Goal: Task Accomplishment & Management: Use online tool/utility

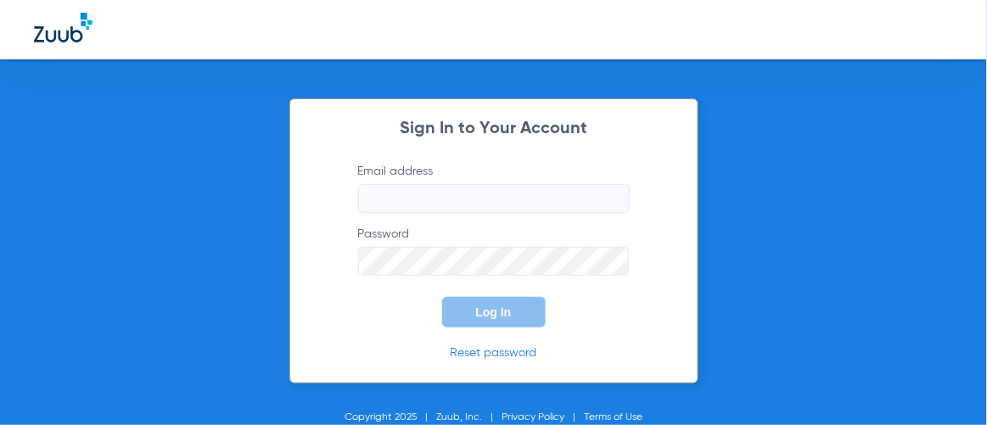
click at [535, 198] on input "Email address" at bounding box center [494, 198] width 272 height 29
type input "[EMAIL_ADDRESS][DOMAIN_NAME]"
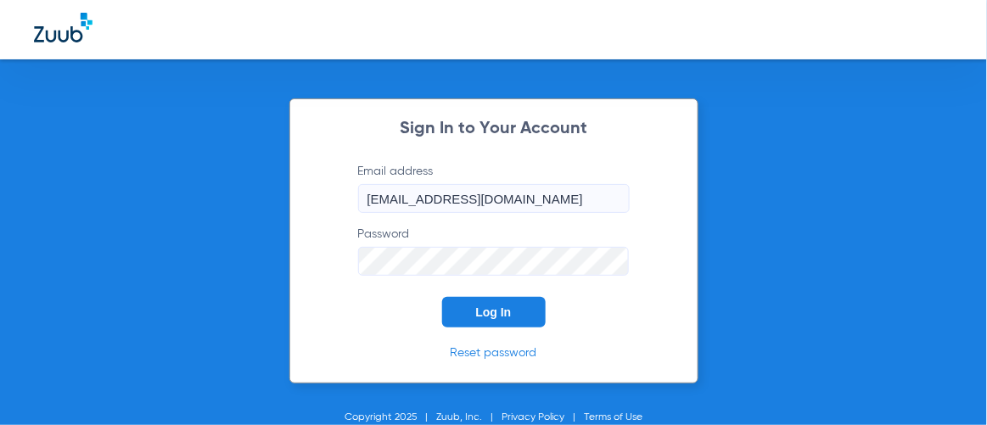
click at [480, 312] on span "Log In" at bounding box center [494, 313] width 36 height 14
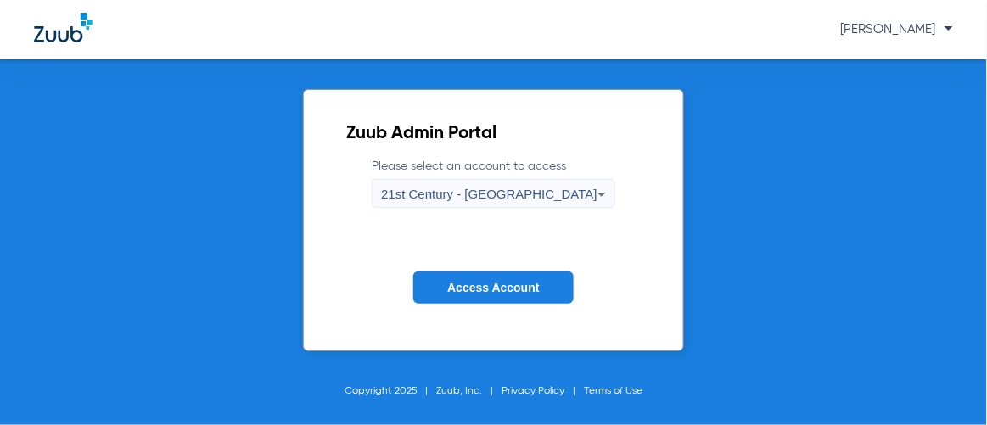
click at [460, 191] on span "21st Century - [GEOGRAPHIC_DATA]" at bounding box center [489, 194] width 216 height 14
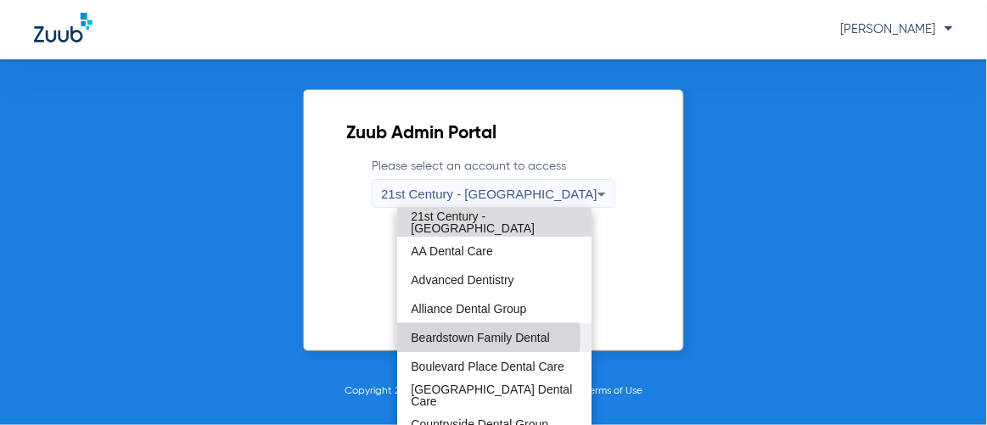
click at [457, 337] on span "Beardstown Family Dental" at bounding box center [480, 338] width 138 height 12
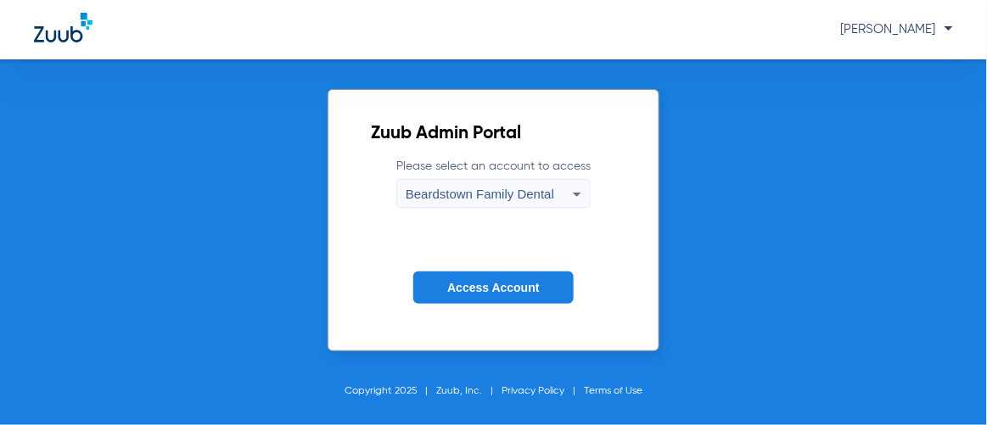
click at [466, 281] on span "Access Account" at bounding box center [493, 288] width 92 height 14
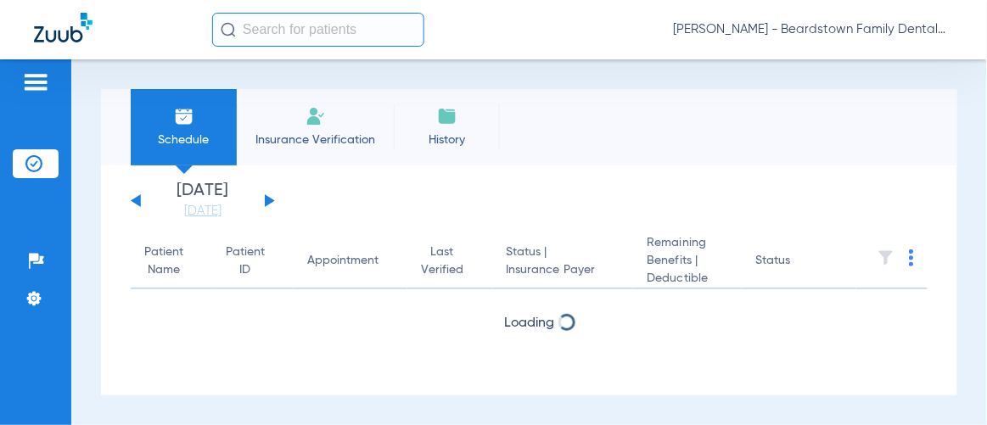
click at [276, 24] on input "text" at bounding box center [318, 30] width 212 height 34
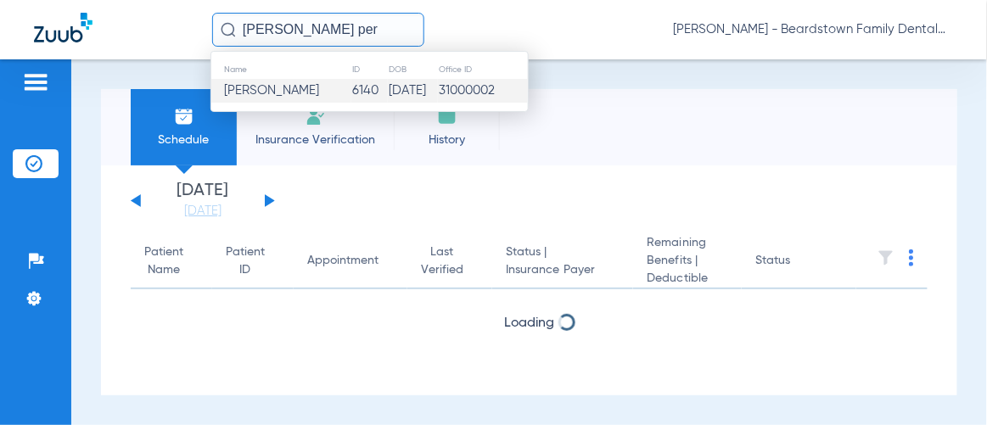
type input "[PERSON_NAME] per"
click at [278, 92] on span "[PERSON_NAME]" at bounding box center [271, 90] width 95 height 13
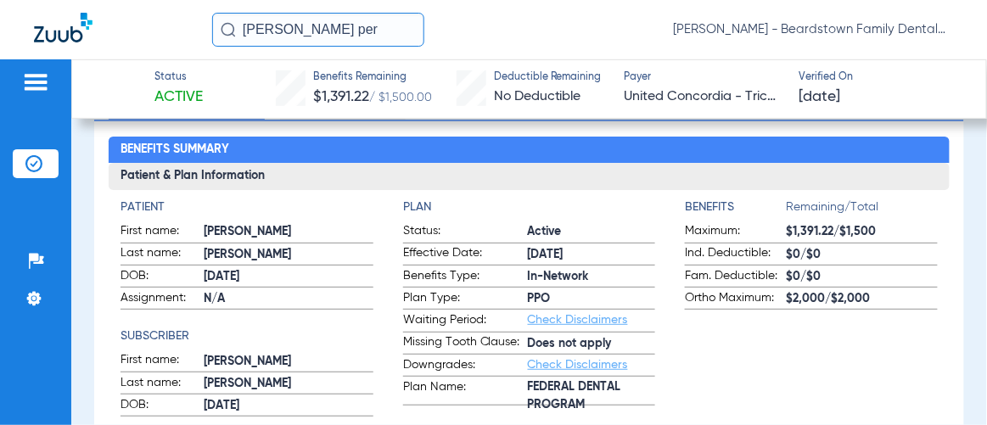
scroll to position [231, 0]
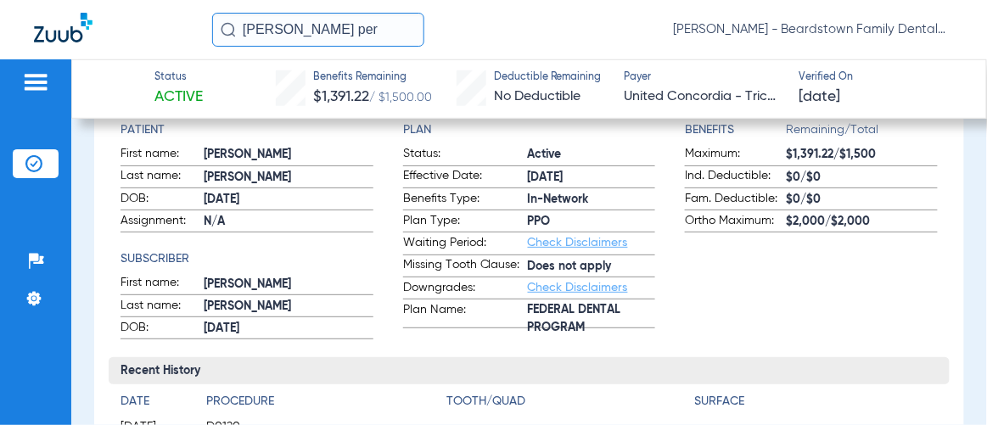
click at [745, 8] on div "[PERSON_NAME] per [PERSON_NAME] - Beardstown Family Dental" at bounding box center [493, 29] width 987 height 59
click at [748, 23] on span "[PERSON_NAME] - Beardstown Family Dental" at bounding box center [813, 29] width 280 height 17
click at [862, 60] on span "Account Selection" at bounding box center [889, 60] width 95 height 12
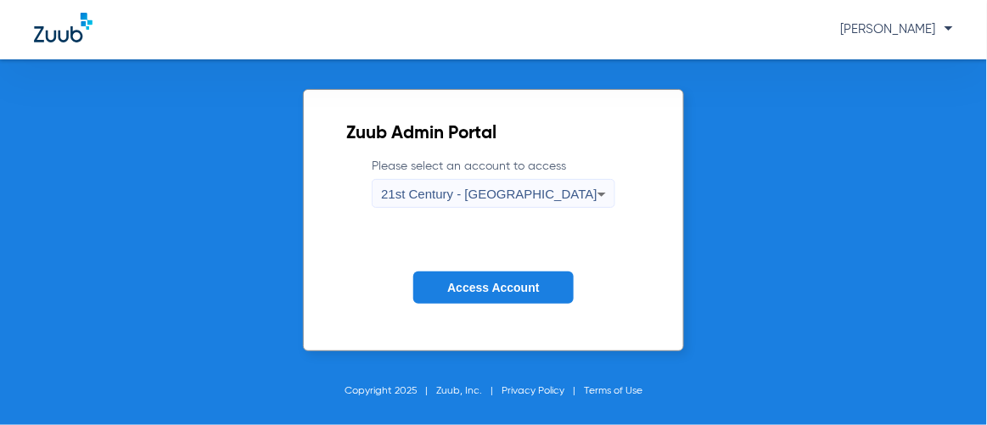
click at [445, 199] on span "21st Century - [GEOGRAPHIC_DATA]" at bounding box center [489, 194] width 216 height 14
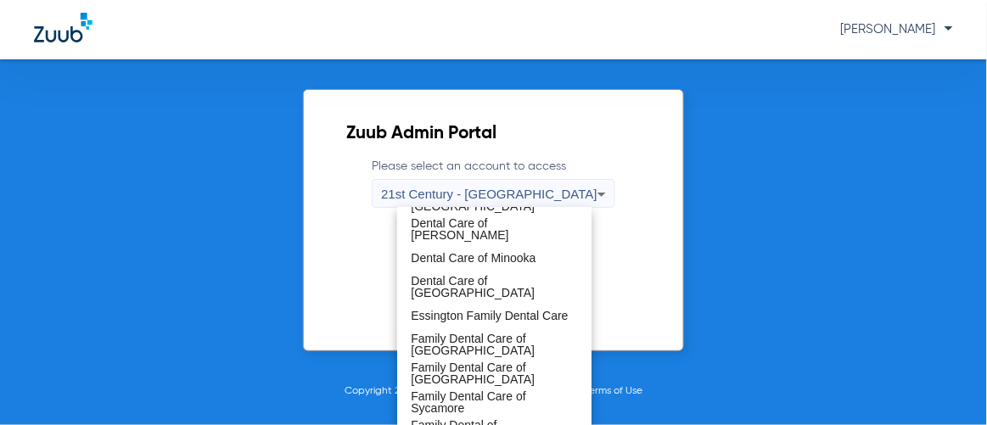
scroll to position [308, 0]
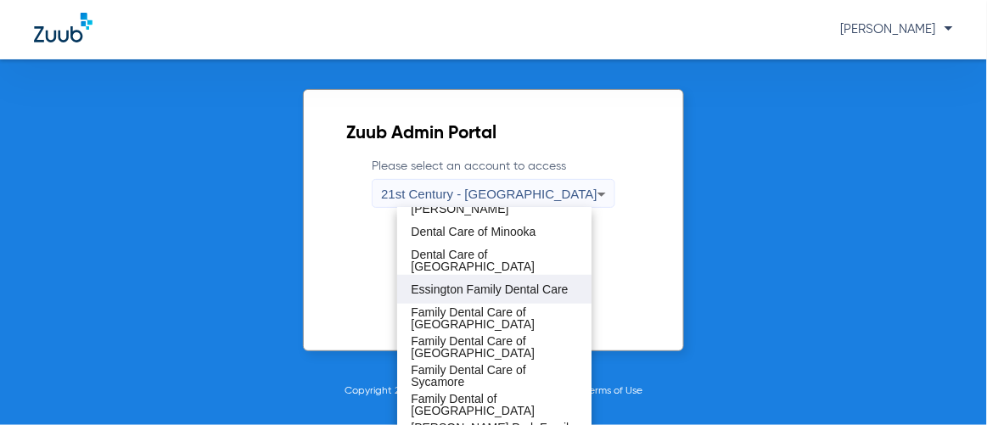
click at [506, 294] on span "Essington Family Dental Care" at bounding box center [489, 290] width 157 height 12
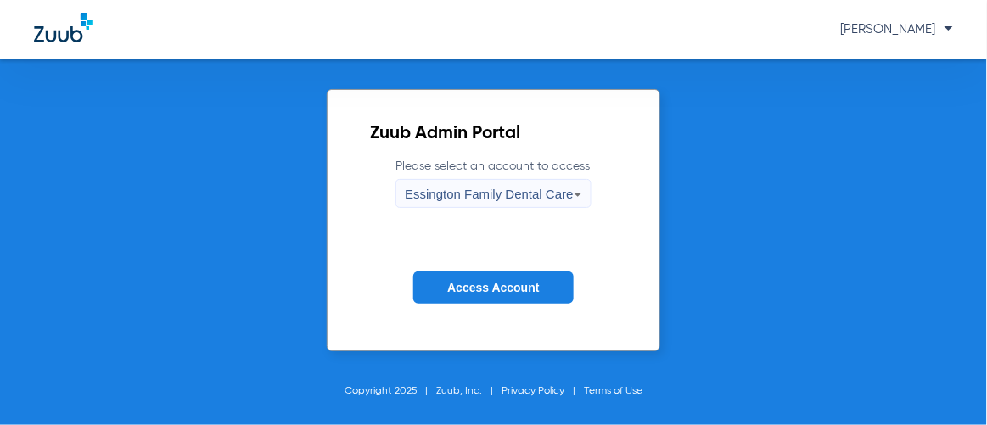
click at [496, 289] on span "Access Account" at bounding box center [493, 288] width 92 height 14
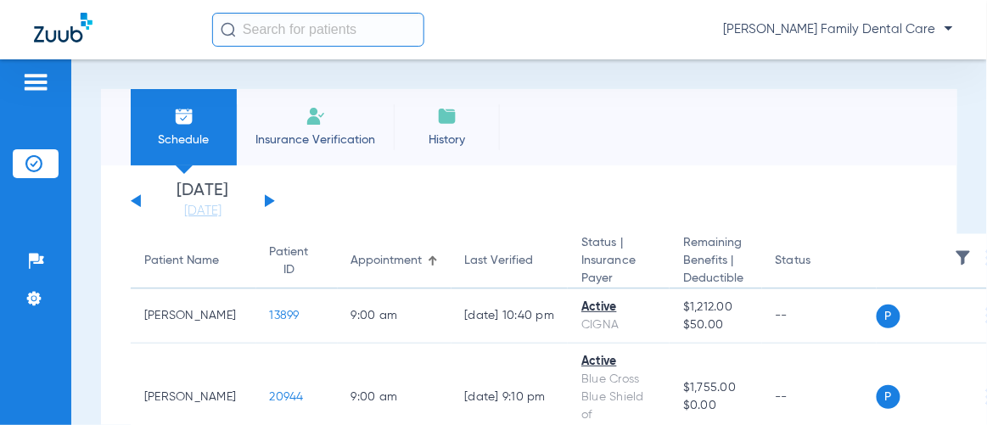
click at [285, 24] on input "text" at bounding box center [318, 30] width 212 height 34
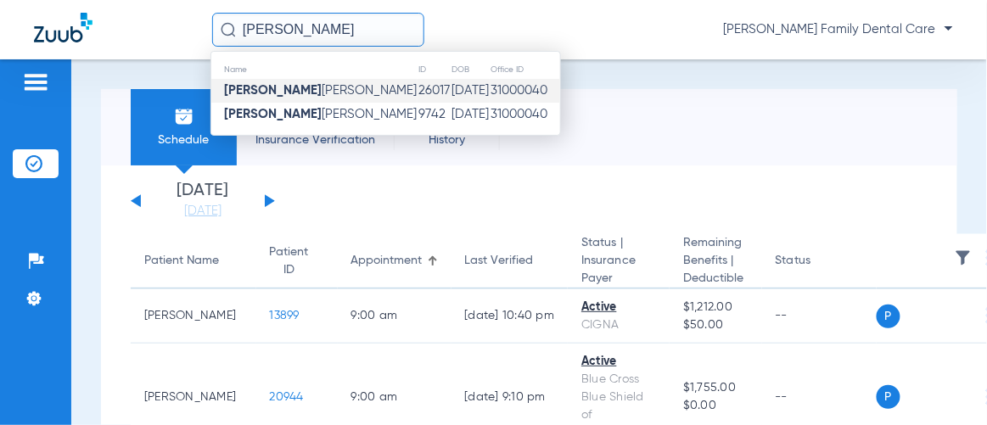
click at [280, 84] on span "[PERSON_NAME]" at bounding box center [320, 90] width 193 height 13
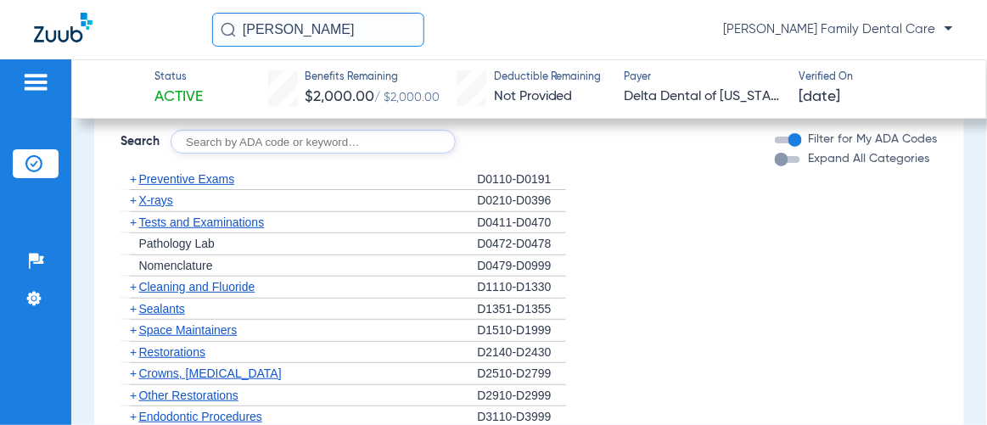
scroll to position [1543, 0]
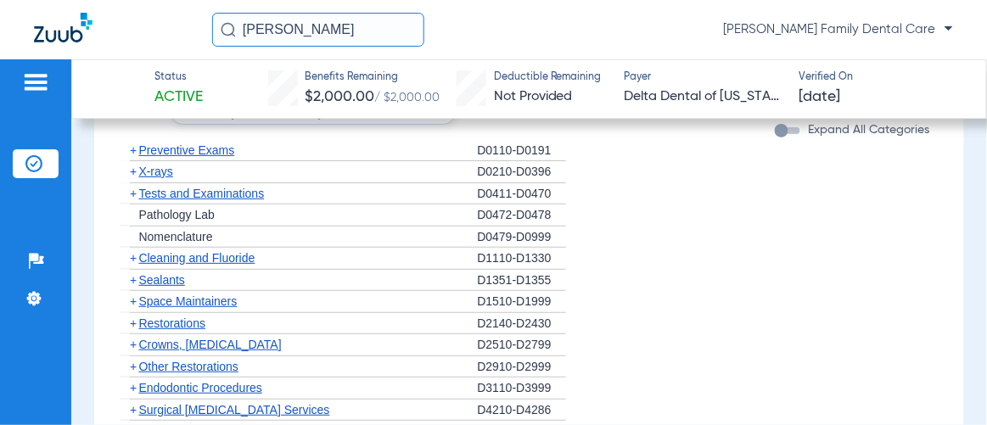
click at [134, 167] on span "+" at bounding box center [133, 172] width 7 height 14
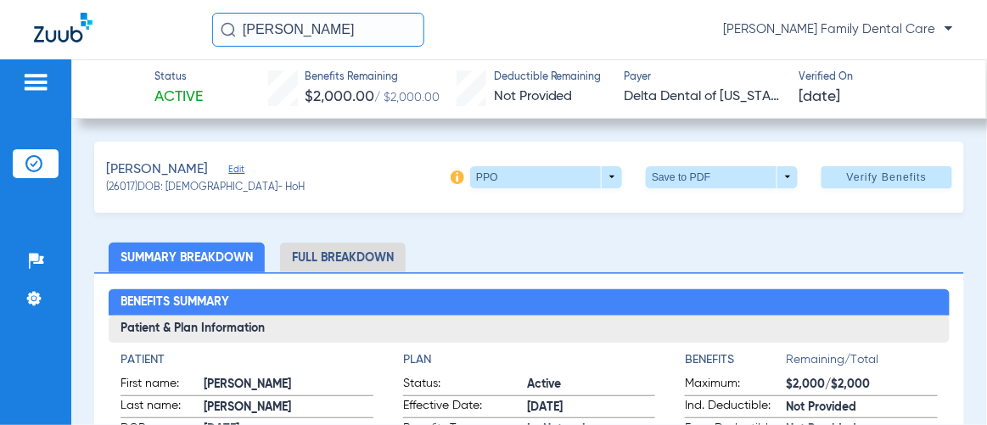
scroll to position [0, 0]
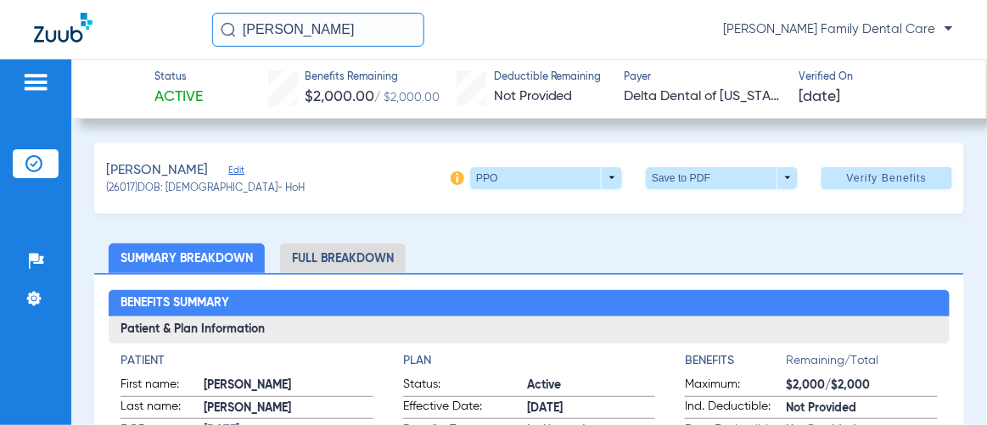
click at [342, 262] on li "Full Breakdown" at bounding box center [343, 259] width 126 height 30
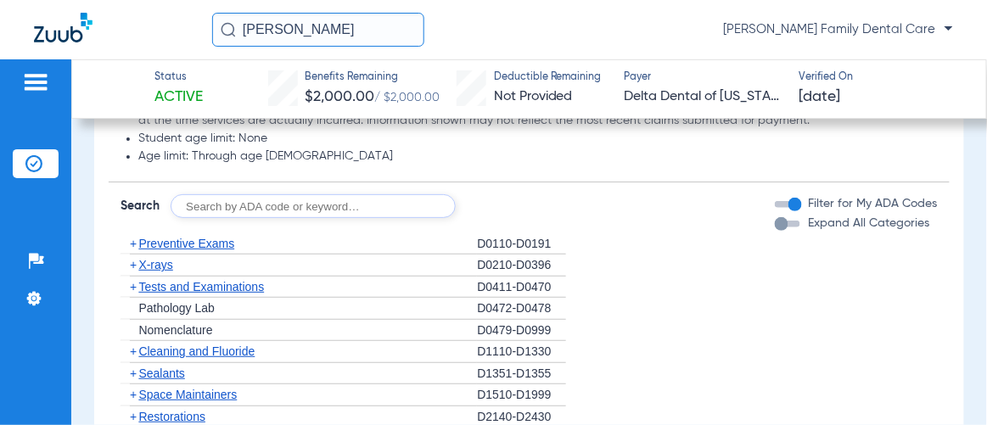
scroll to position [1609, 0]
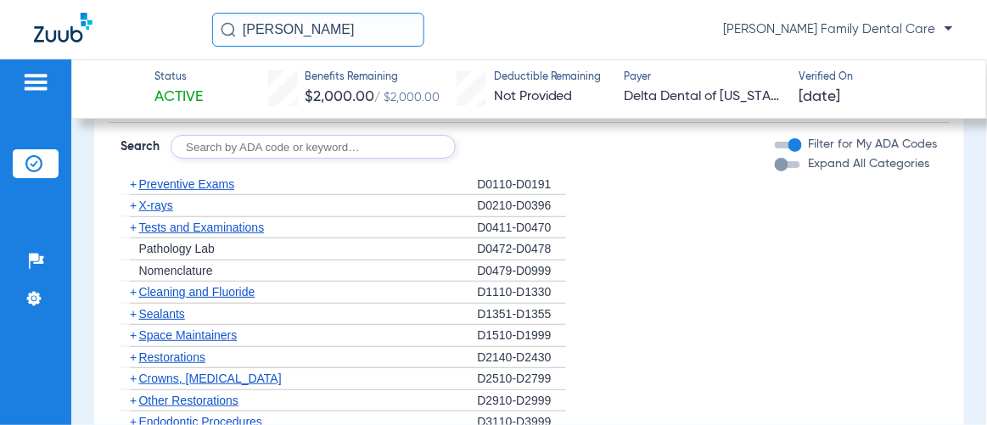
click at [130, 179] on span "+" at bounding box center [133, 184] width 7 height 14
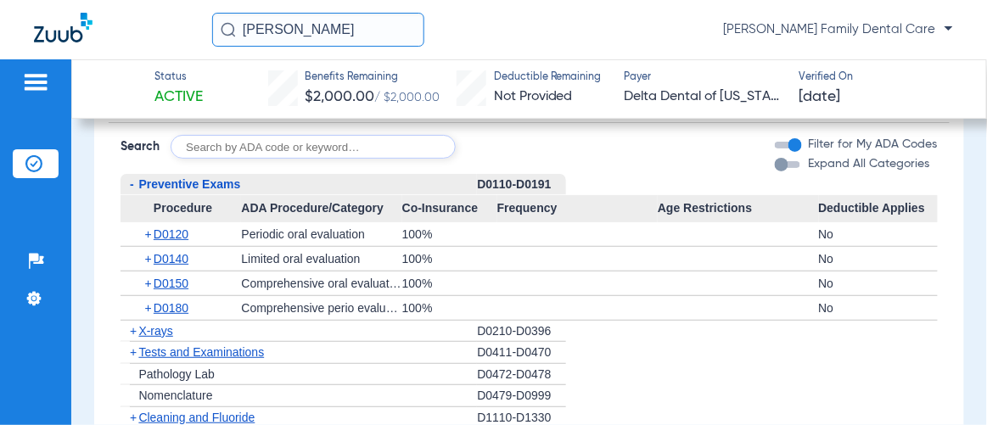
click at [149, 228] on span "+" at bounding box center [148, 234] width 9 height 24
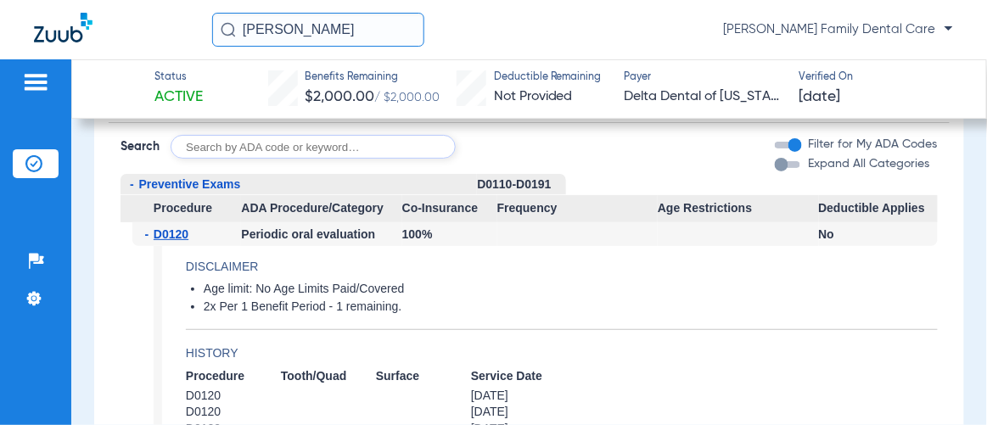
drag, startPoint x: 343, startPoint y: 31, endPoint x: 67, endPoint y: 29, distance: 275.9
click at [67, 31] on div "[PERSON_NAME] Family Dental Care" at bounding box center [493, 29] width 987 height 59
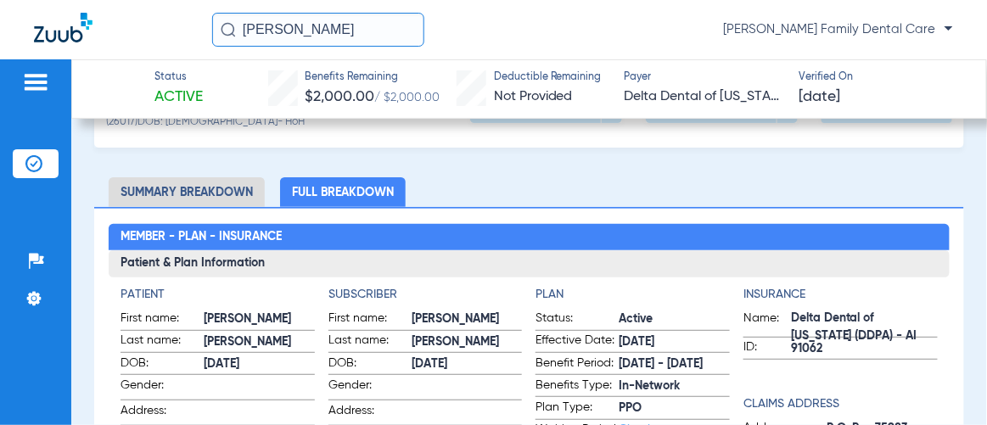
scroll to position [0, 0]
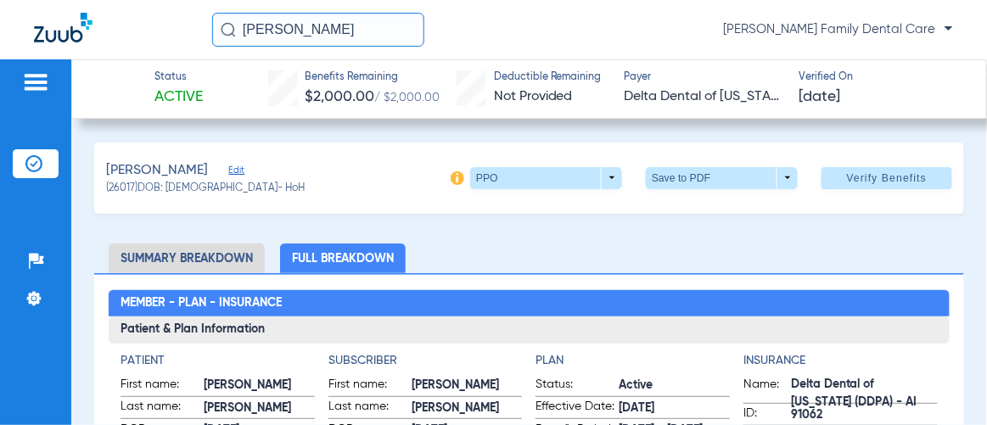
click at [32, 89] on img at bounding box center [35, 82] width 27 height 20
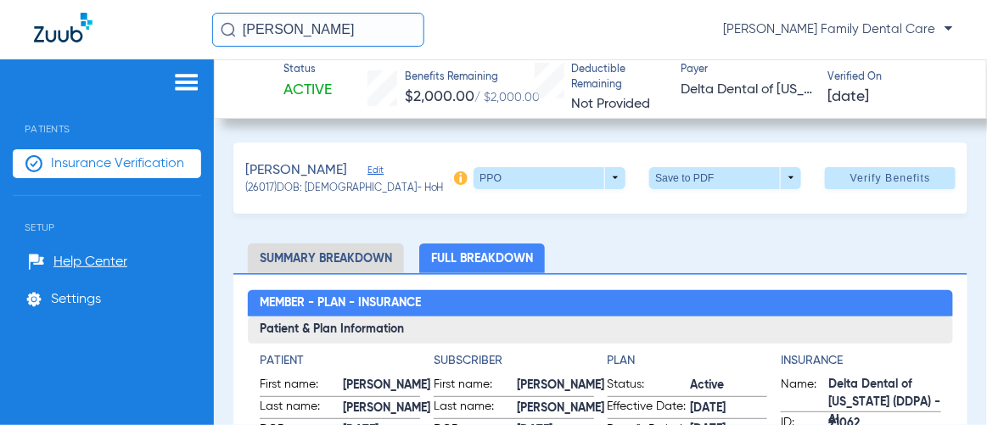
click at [61, 173] on li "Insurance Verification" at bounding box center [107, 163] width 188 height 29
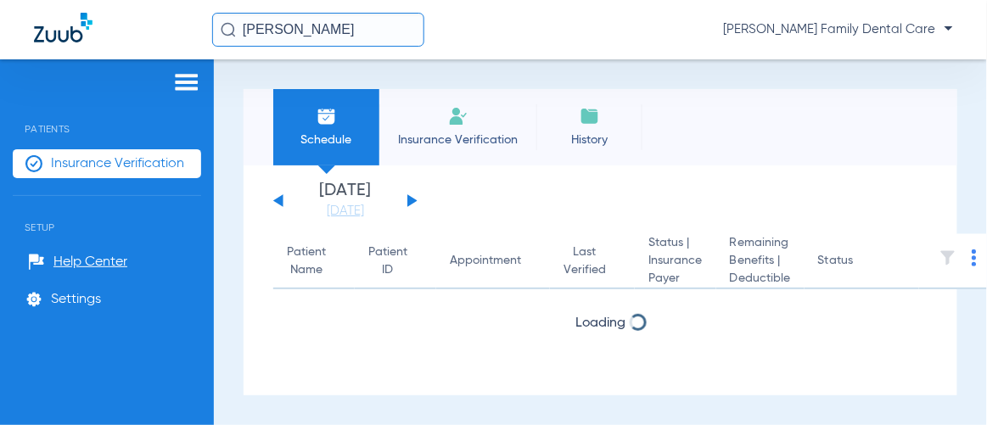
click at [258, 27] on input "[PERSON_NAME]" at bounding box center [318, 30] width 212 height 34
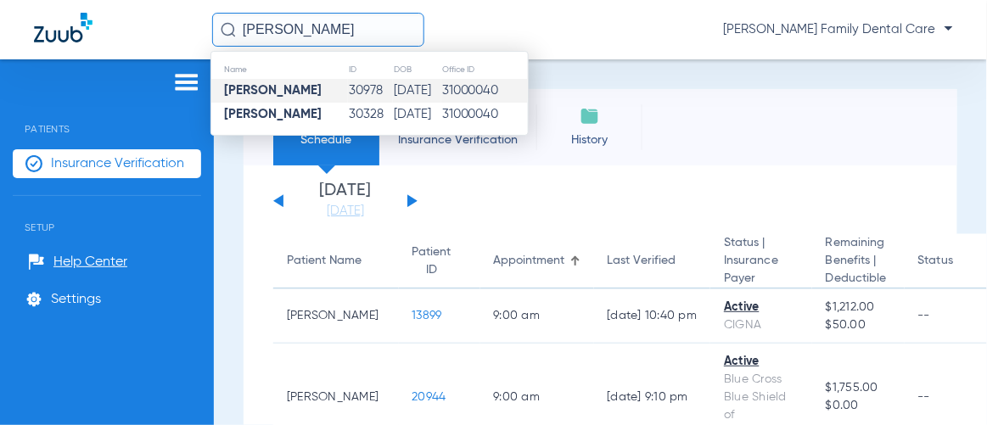
click at [451, 96] on td "31000040" at bounding box center [484, 91] width 87 height 24
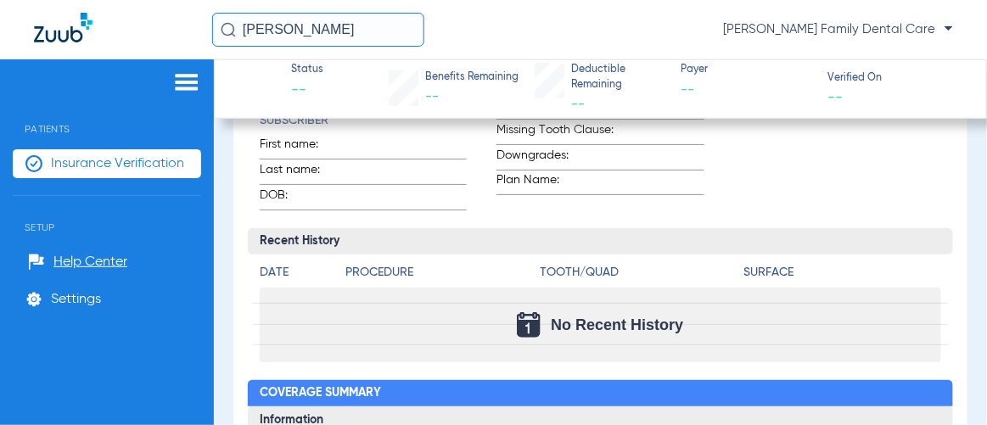
scroll to position [154, 0]
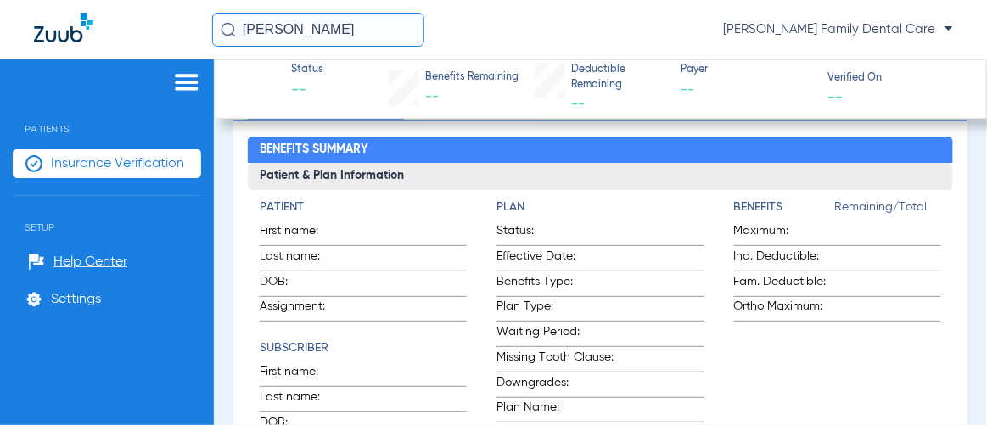
click at [357, 30] on input "[PERSON_NAME]" at bounding box center [318, 30] width 212 height 34
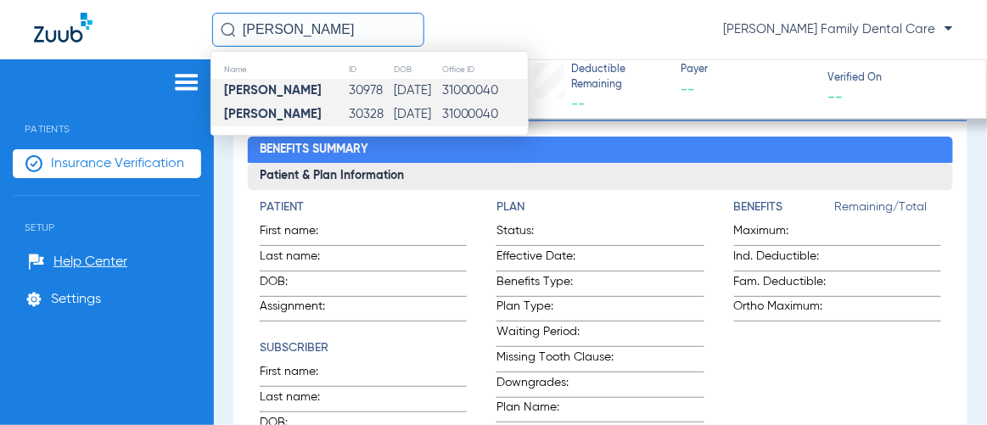
click at [356, 112] on td "30328" at bounding box center [370, 115] width 45 height 24
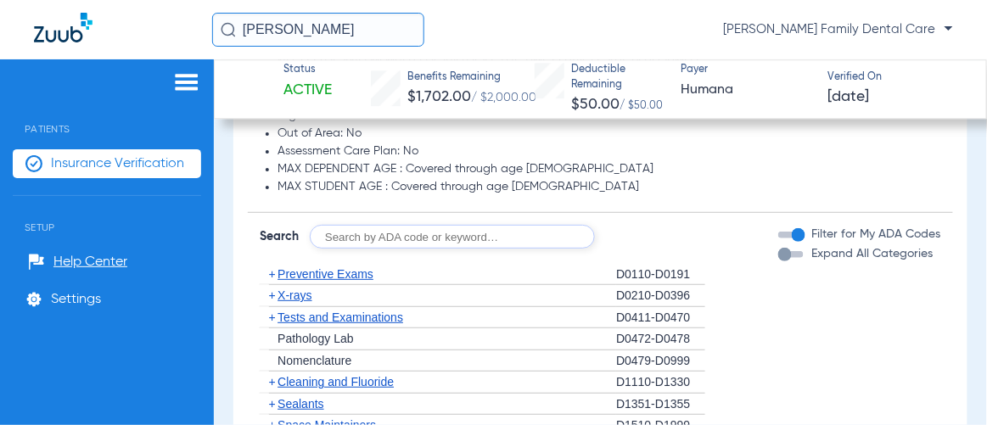
scroll to position [1234, 0]
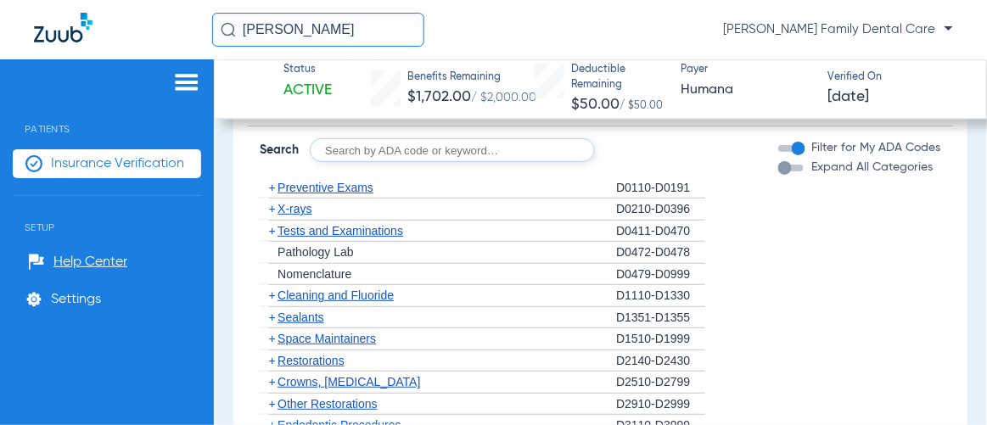
click at [270, 184] on span "+" at bounding box center [272, 188] width 7 height 14
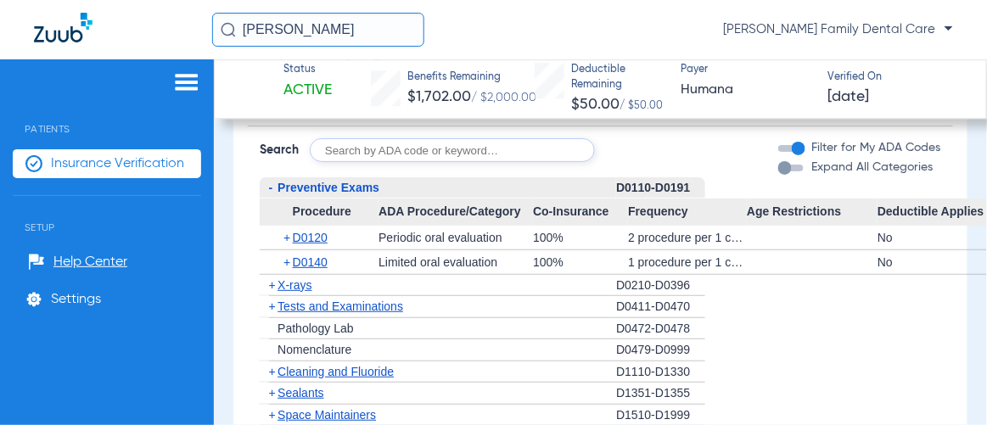
click at [270, 278] on span "+" at bounding box center [272, 285] width 7 height 14
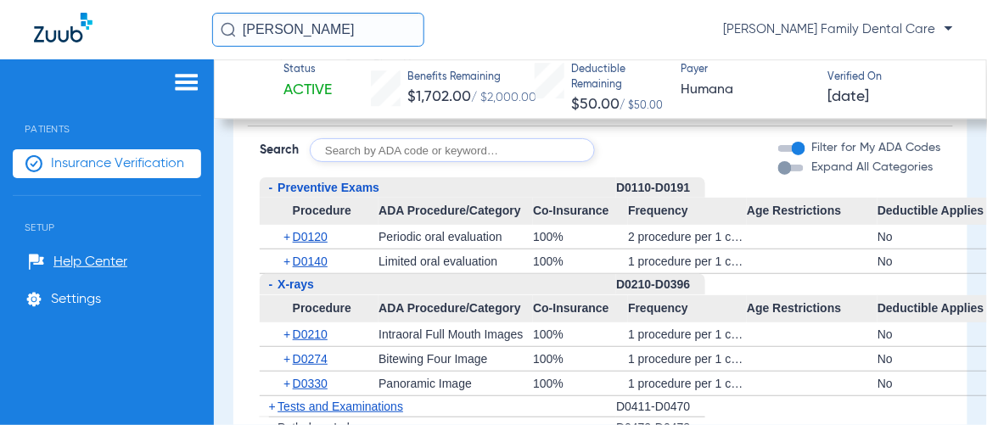
click at [284, 334] on span "+" at bounding box center [288, 335] width 9 height 24
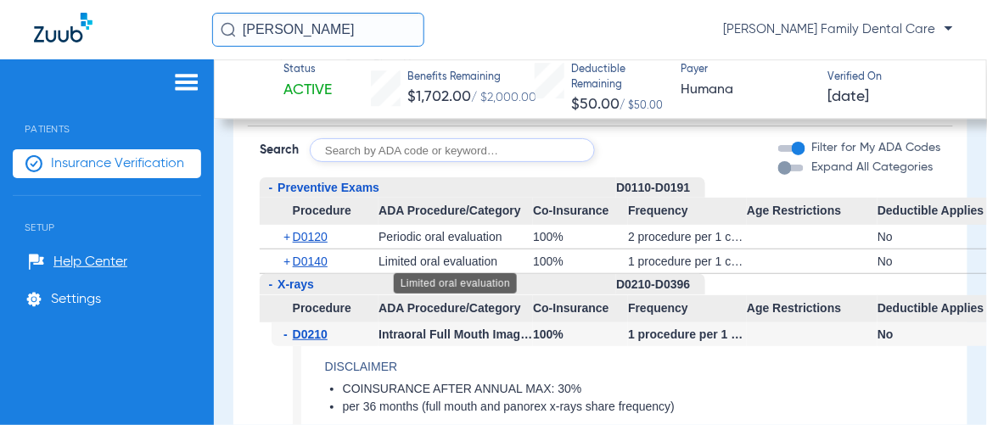
scroll to position [1312, 0]
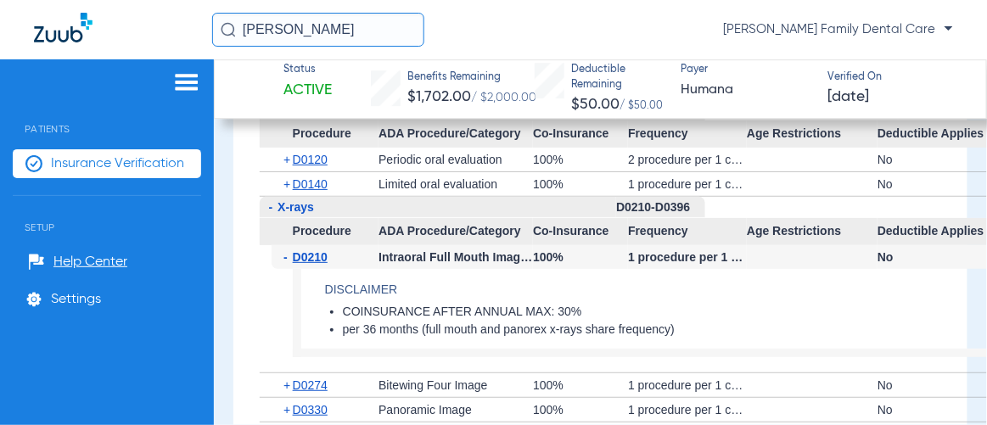
click at [284, 380] on span "+" at bounding box center [288, 386] width 9 height 24
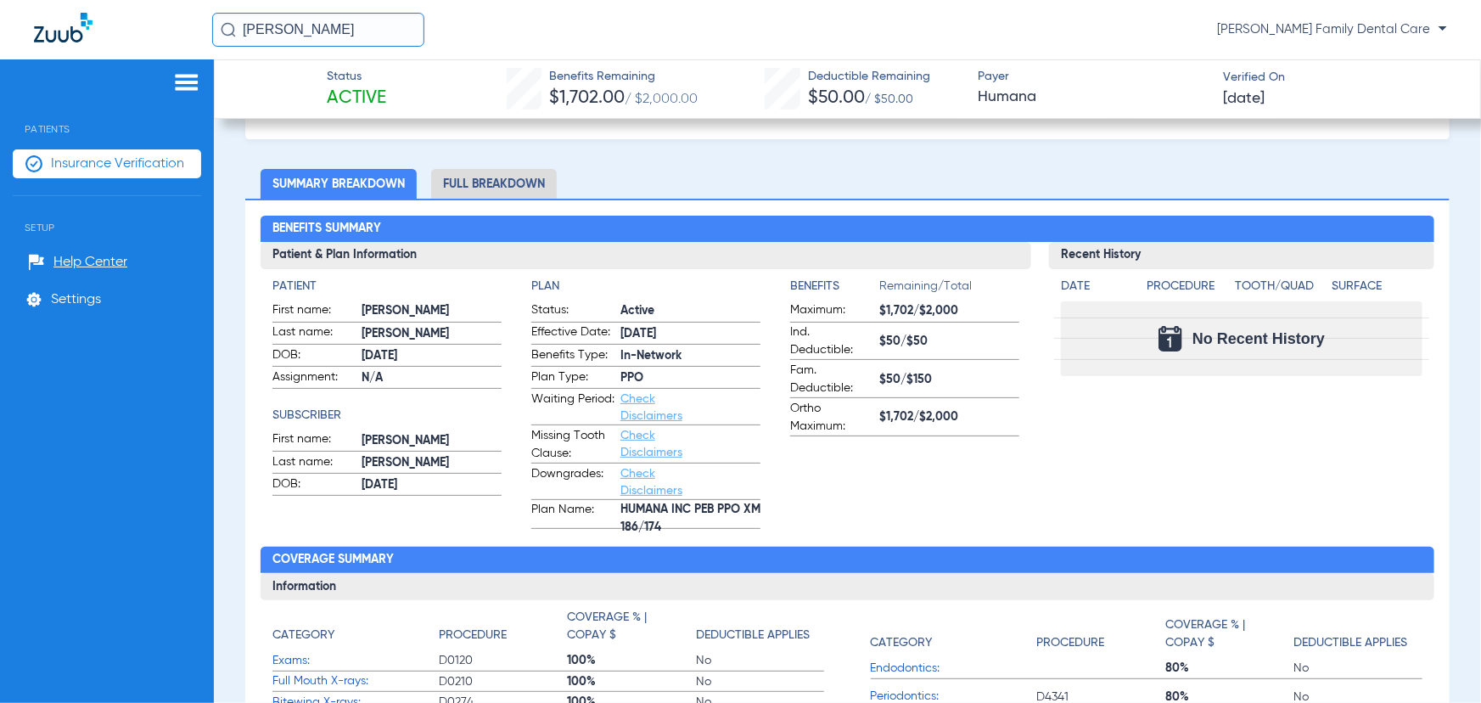
scroll to position [0, 0]
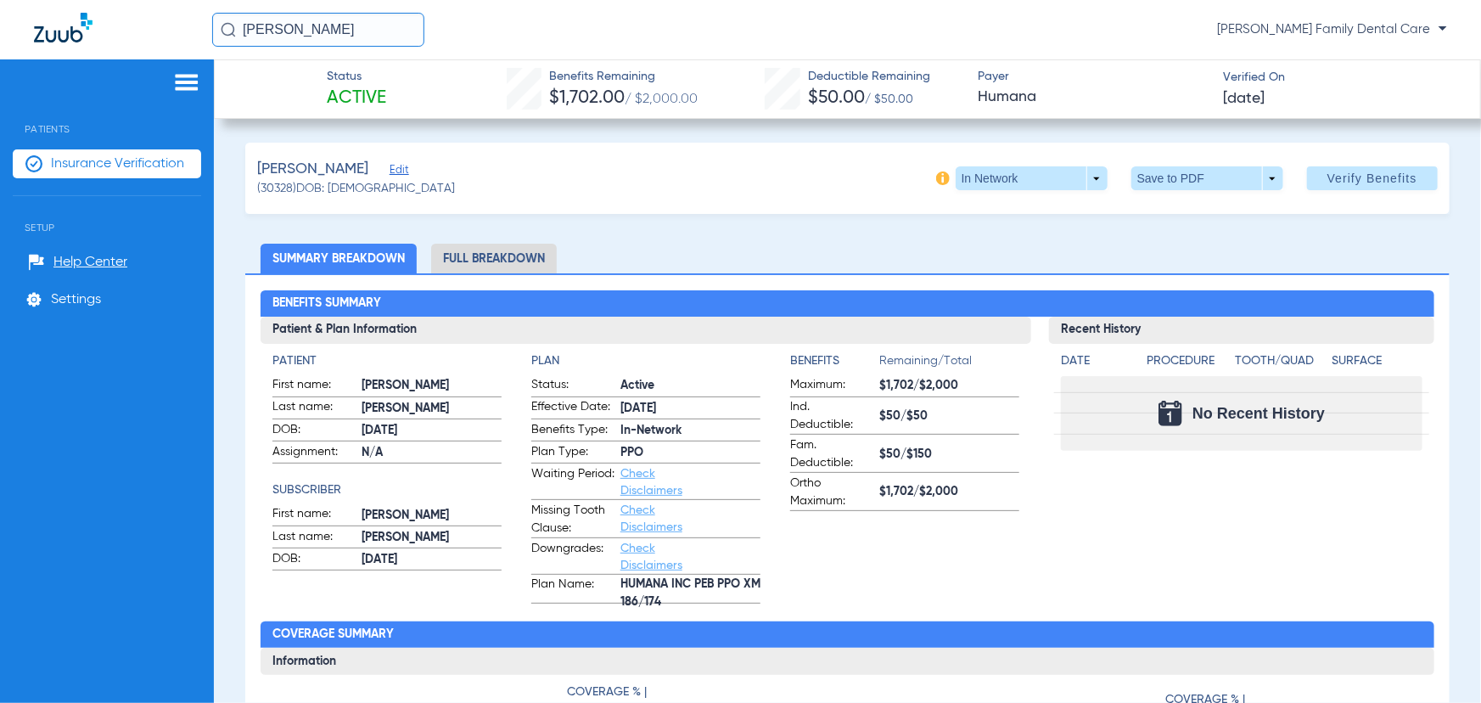
drag, startPoint x: 325, startPoint y: 35, endPoint x: 111, endPoint y: 35, distance: 213.9
click at [111, 35] on div "[PERSON_NAME] [PERSON_NAME] Family Dental Care" at bounding box center [740, 29] width 1481 height 59
drag, startPoint x: 315, startPoint y: 31, endPoint x: 200, endPoint y: 31, distance: 114.6
click at [200, 31] on div "[PERSON_NAME] Family Dental Care" at bounding box center [740, 29] width 1481 height 59
click at [183, 88] on img at bounding box center [186, 82] width 27 height 20
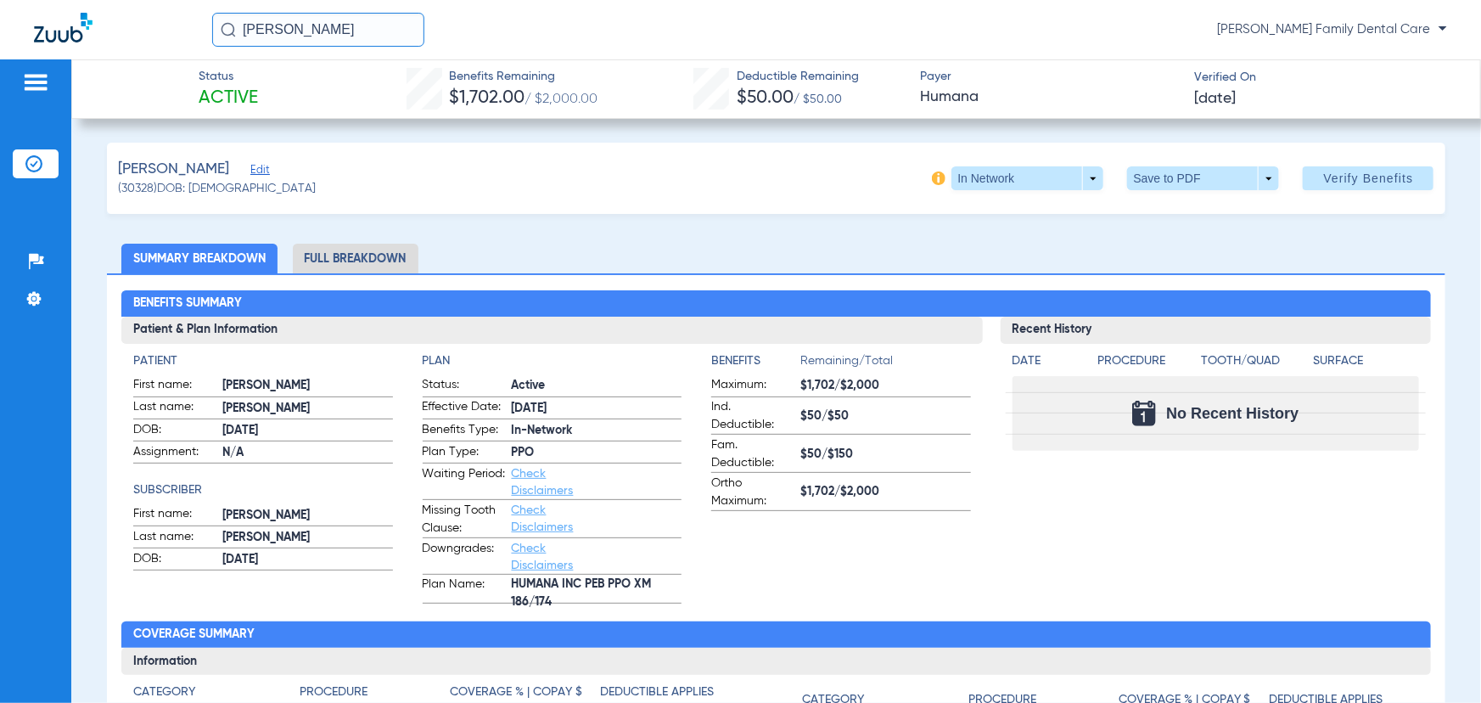
click at [283, 44] on input "[PERSON_NAME]" at bounding box center [318, 30] width 212 height 34
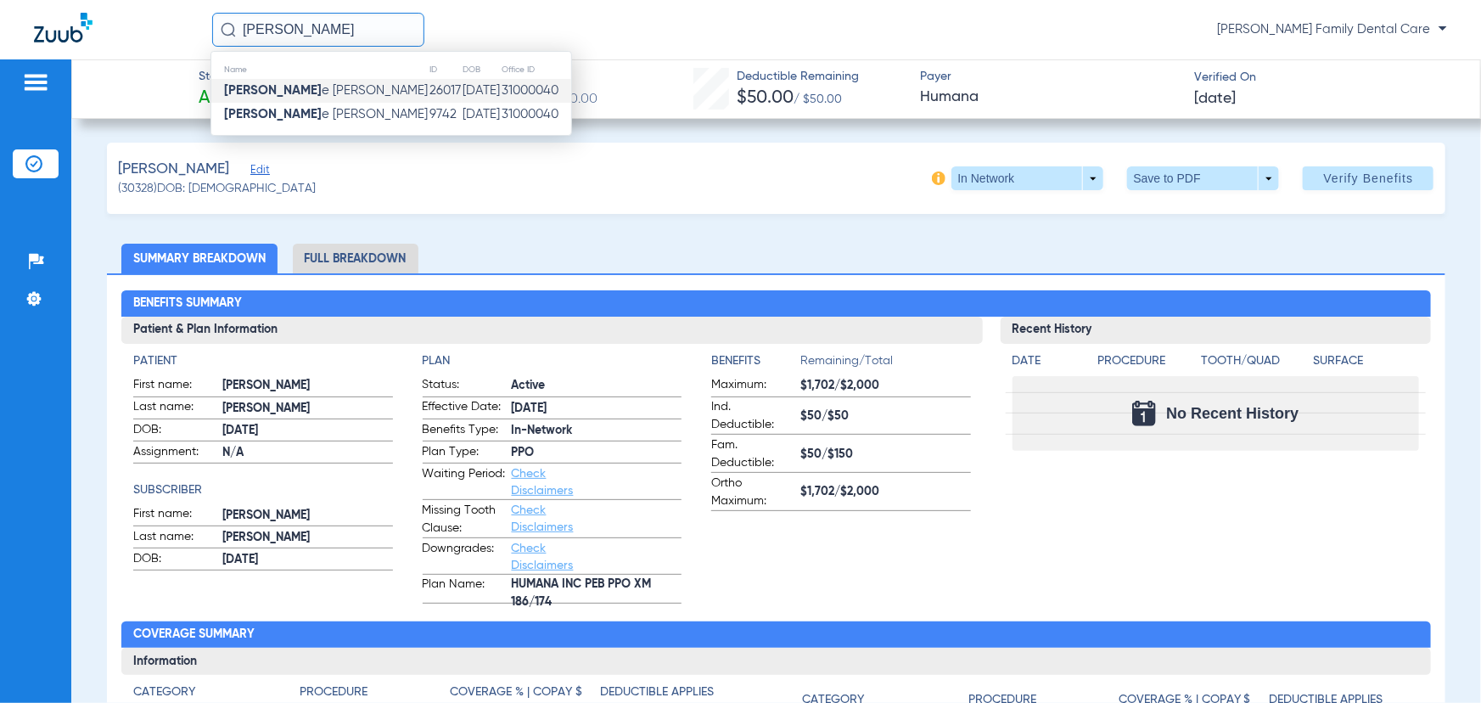
click at [288, 87] on span "[PERSON_NAME]" at bounding box center [326, 90] width 204 height 13
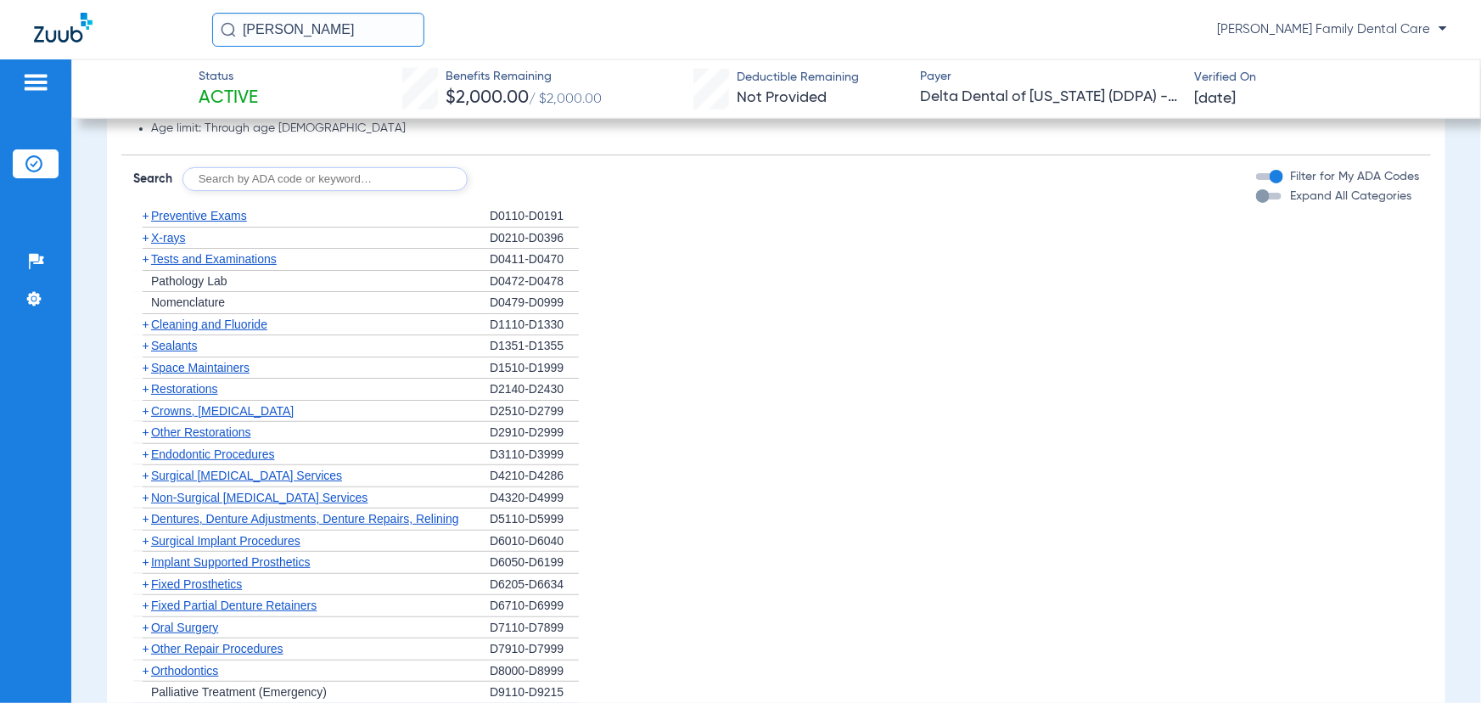
scroll to position [1134, 0]
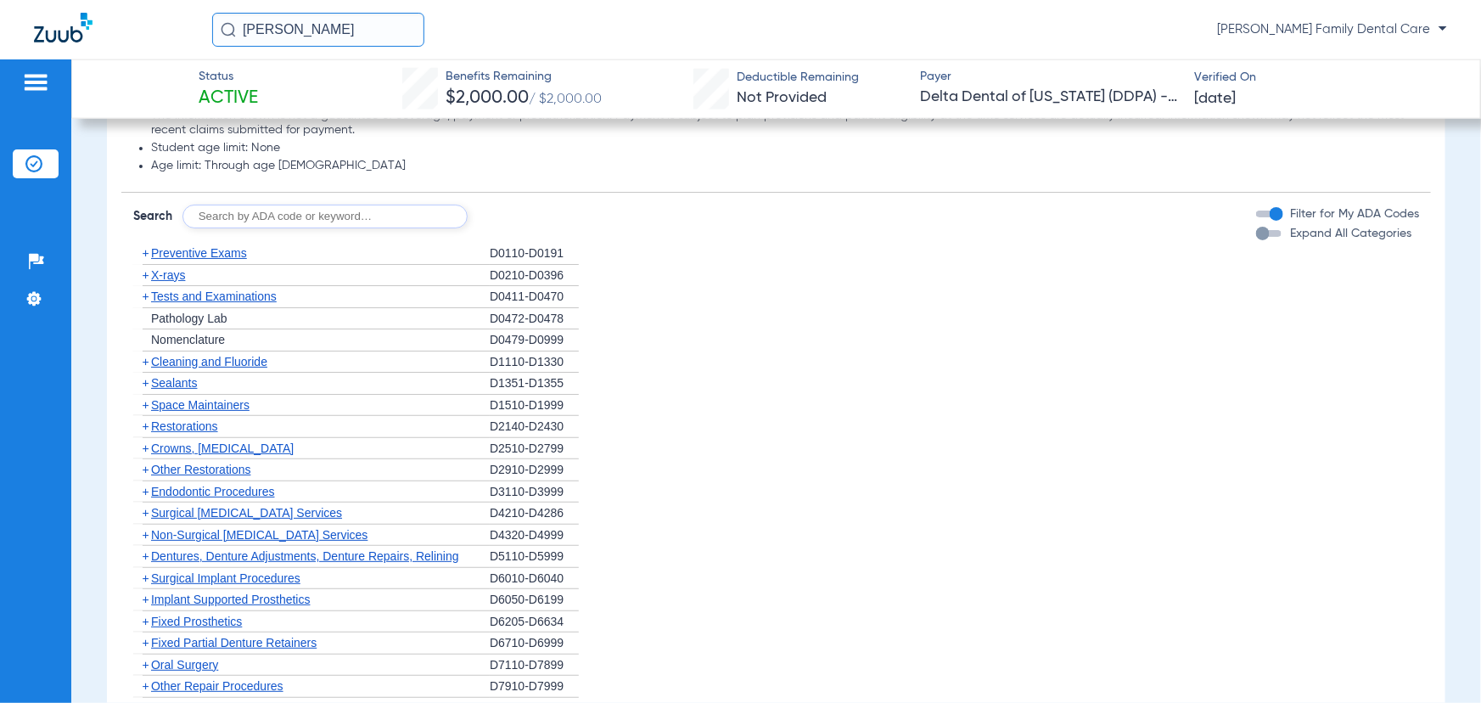
click at [144, 268] on span "+" at bounding box center [146, 275] width 7 height 14
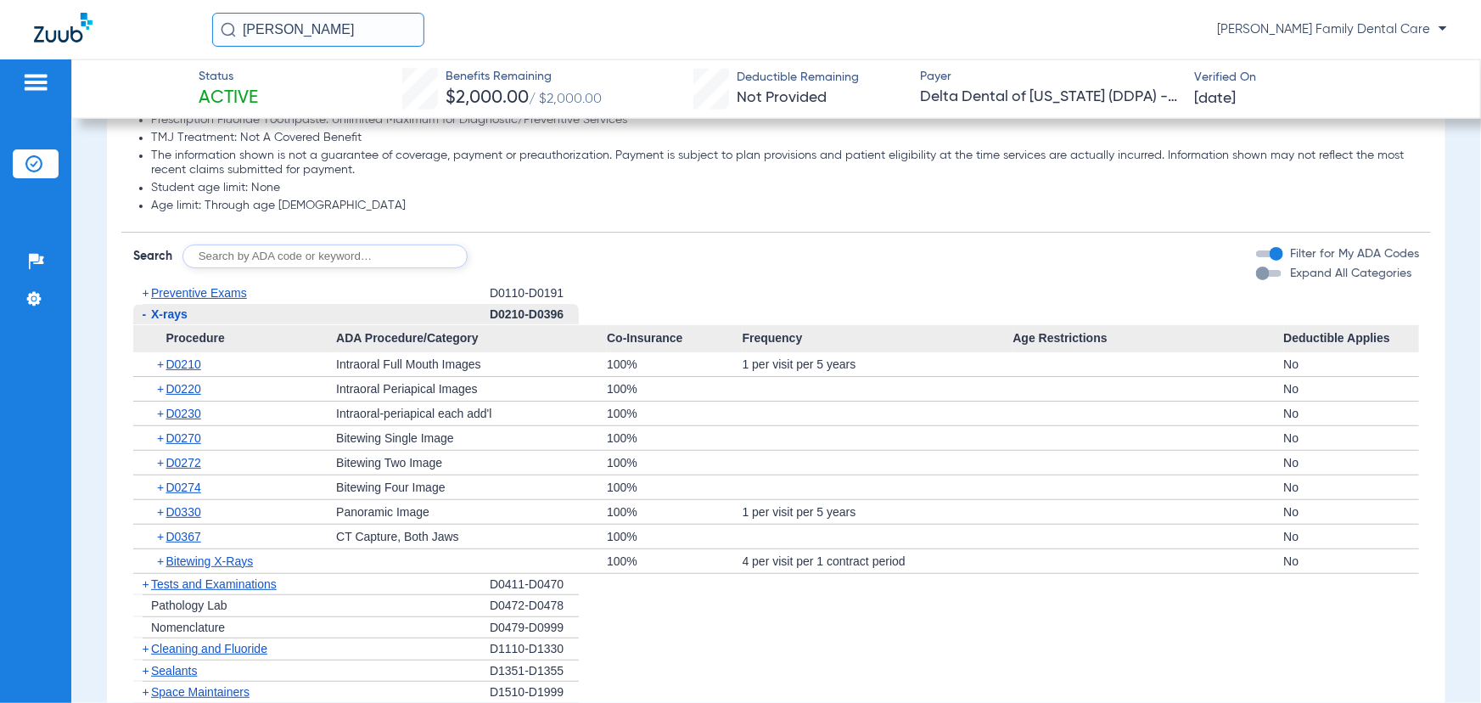
scroll to position [1057, 0]
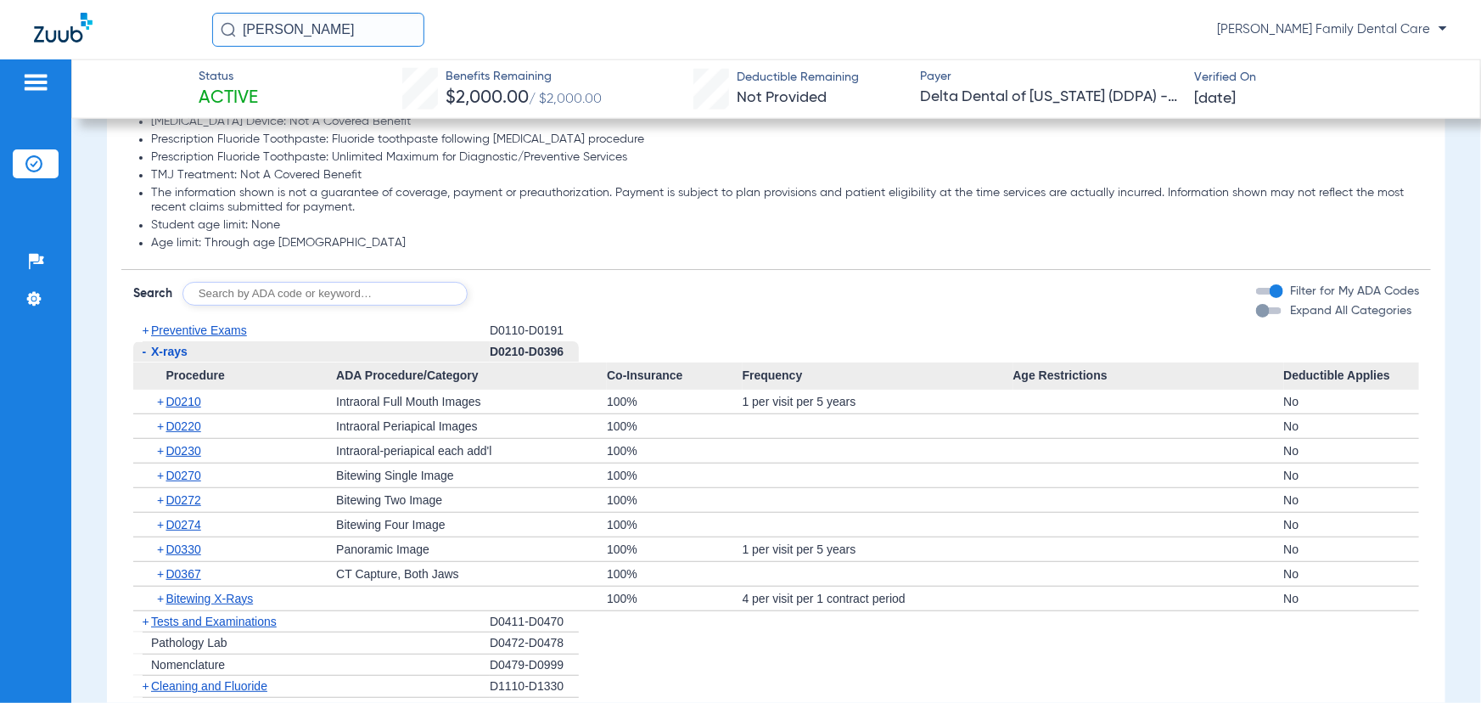
click at [297, 27] on input "[PERSON_NAME]" at bounding box center [318, 30] width 212 height 34
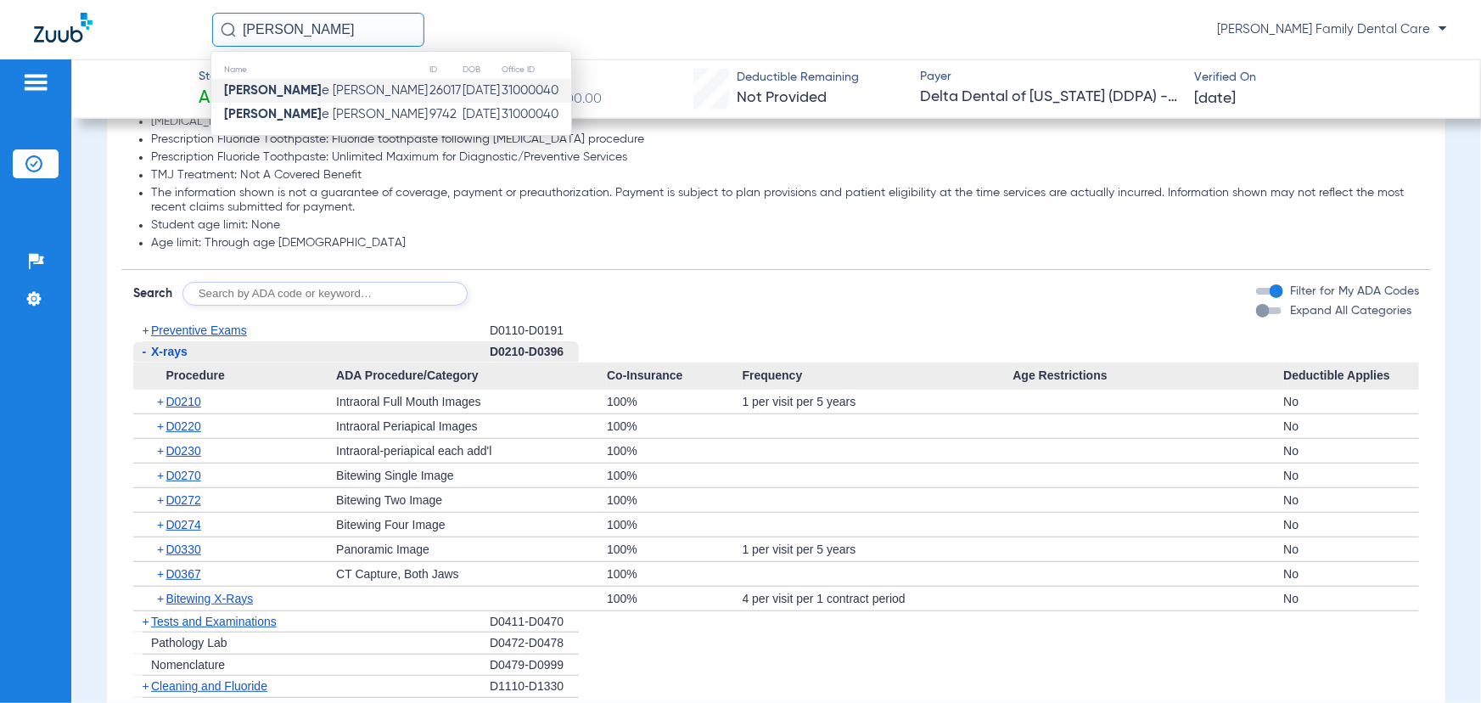
click at [662, 263] on app-breakdown-subsection "Disclaimers Antimicrobial Rinse: Antimicrobial rinse following [MEDICAL_DATA] p…" at bounding box center [776, 103] width 1310 height 334
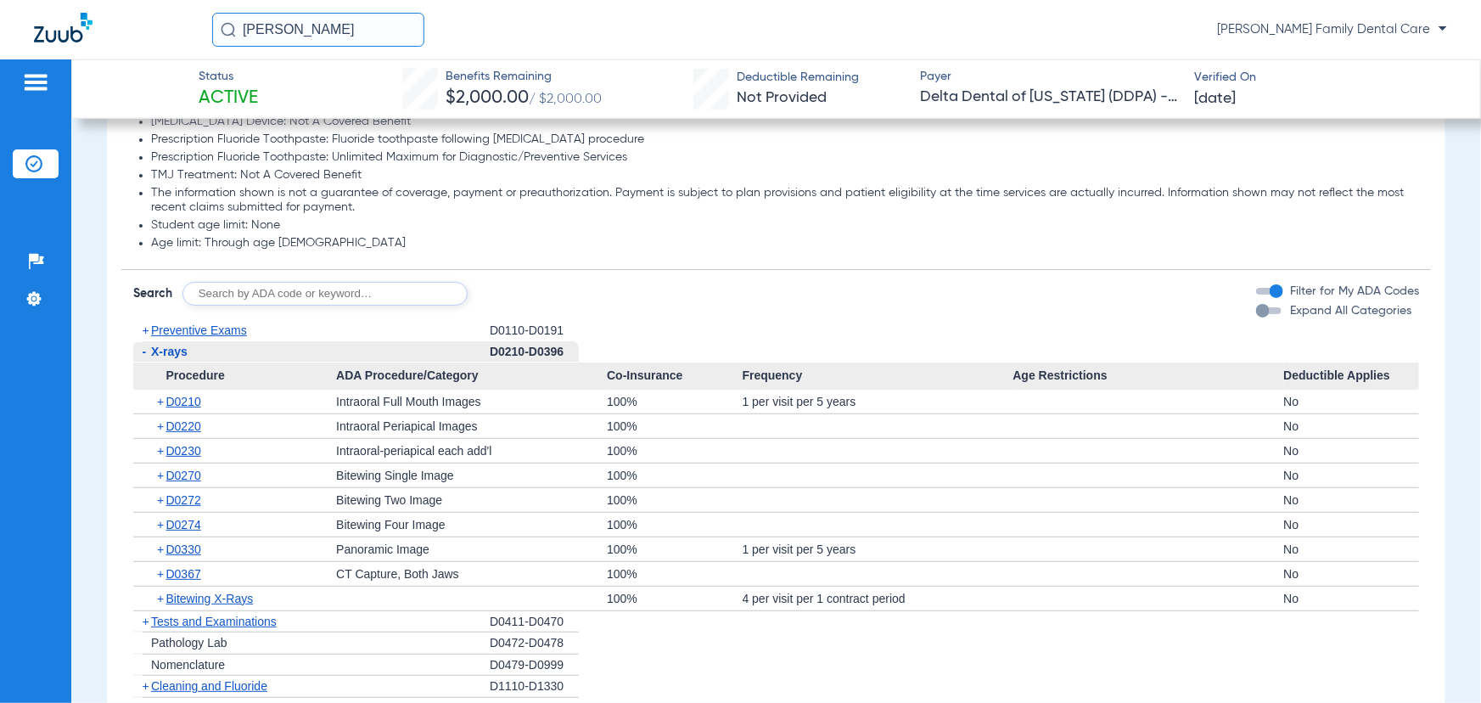
click at [149, 322] on span "+" at bounding box center [142, 330] width 18 height 21
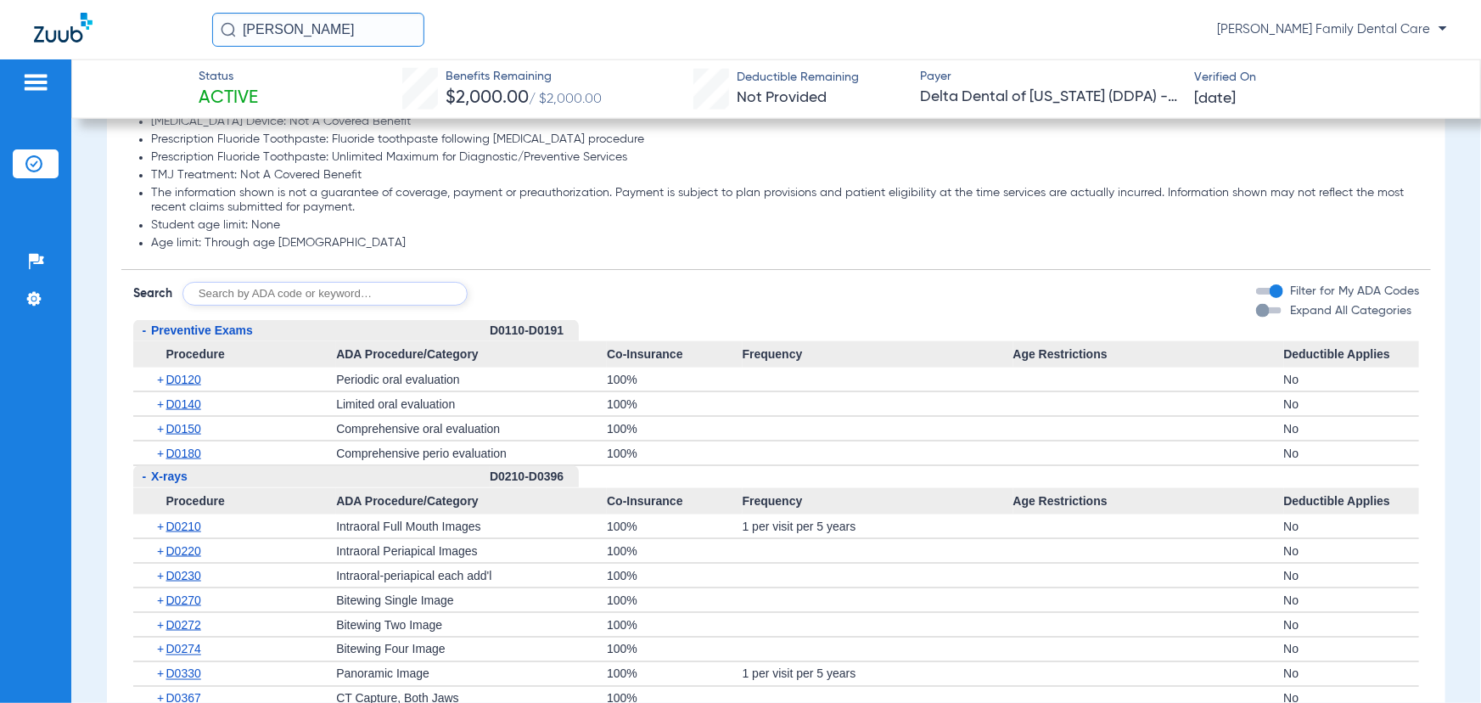
click at [161, 383] on span "+" at bounding box center [161, 380] width 9 height 24
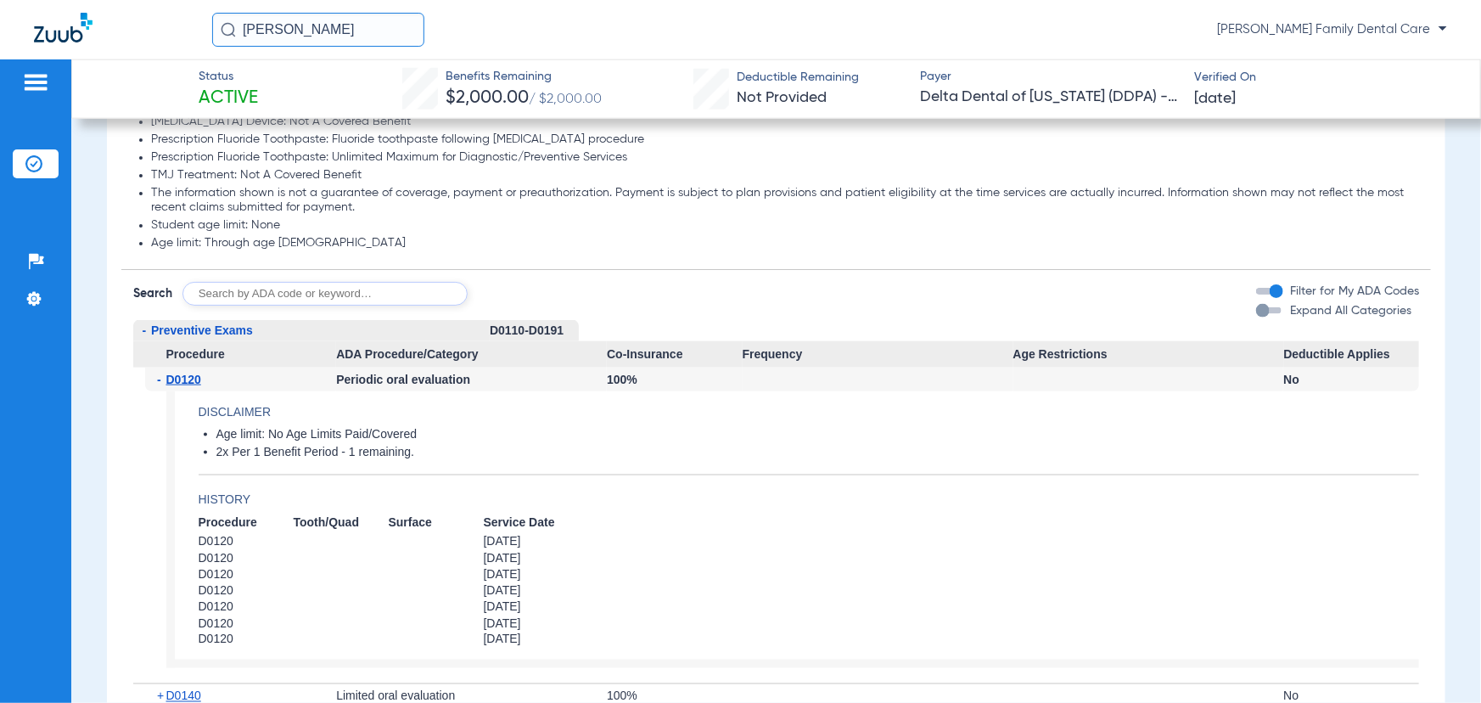
click at [160, 382] on span "-" at bounding box center [161, 380] width 9 height 24
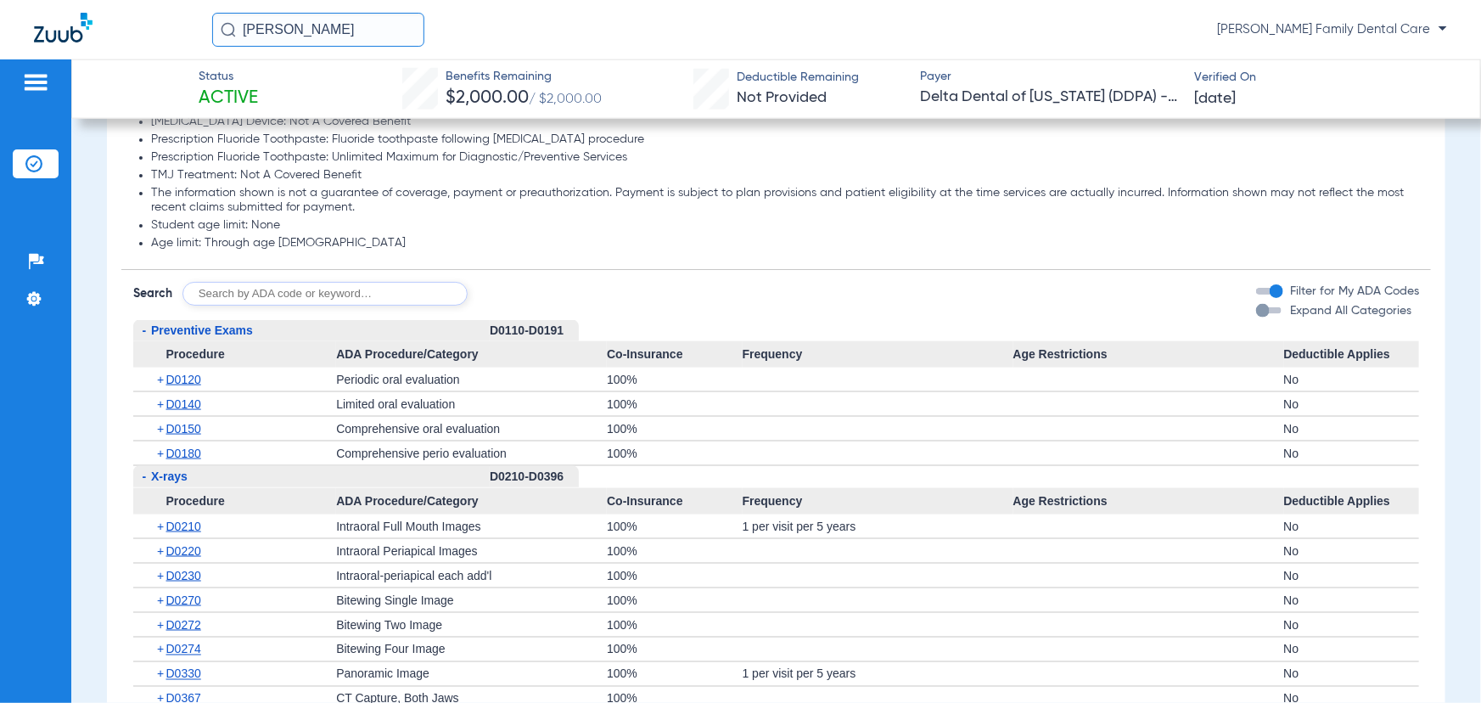
click at [154, 374] on div "+ D0120" at bounding box center [240, 380] width 191 height 24
click at [160, 375] on span "+" at bounding box center [161, 380] width 9 height 24
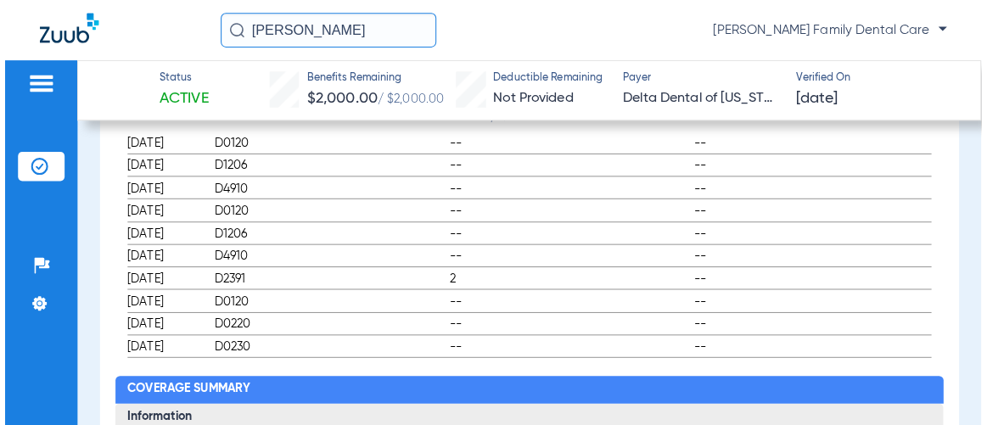
scroll to position [517, 0]
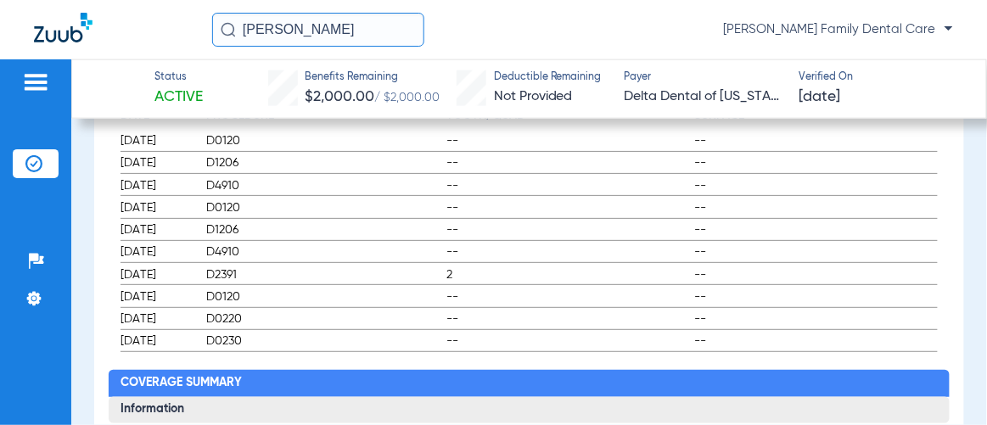
drag, startPoint x: 283, startPoint y: 25, endPoint x: 168, endPoint y: 36, distance: 115.1
click at [168, 36] on div "[PERSON_NAME] Family Dental Care" at bounding box center [493, 29] width 987 height 59
click at [339, 22] on input "[PERSON_NAME]" at bounding box center [318, 30] width 212 height 34
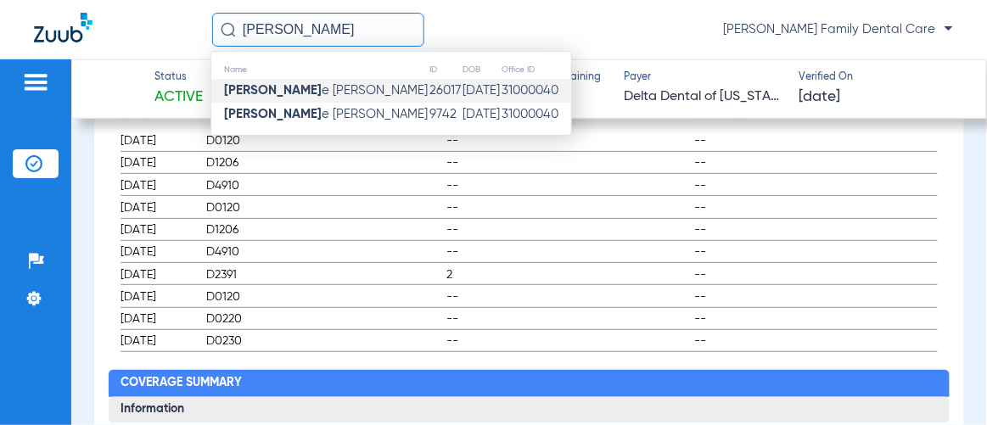
click at [353, 36] on input "[PERSON_NAME]" at bounding box center [318, 30] width 212 height 34
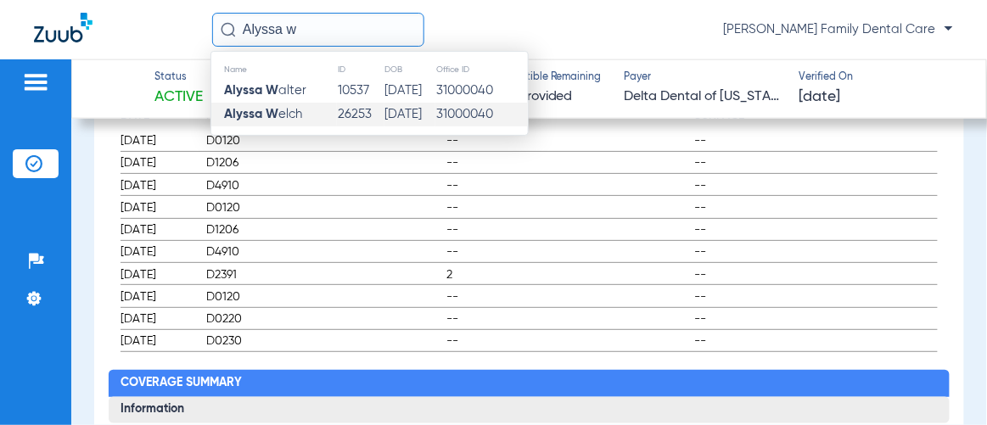
type input "Alyssa w"
click at [310, 107] on td "Alyssa W elch" at bounding box center [274, 115] width 126 height 24
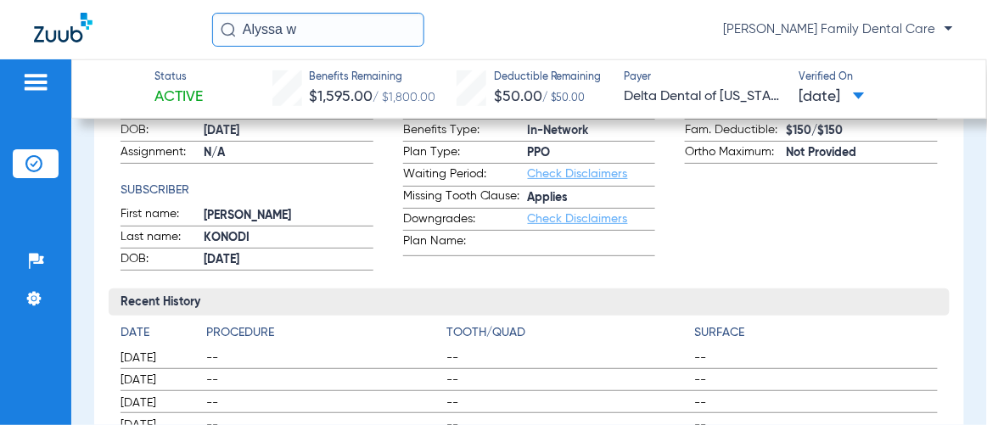
scroll to position [53, 0]
